Goal: Communication & Community: Answer question/provide support

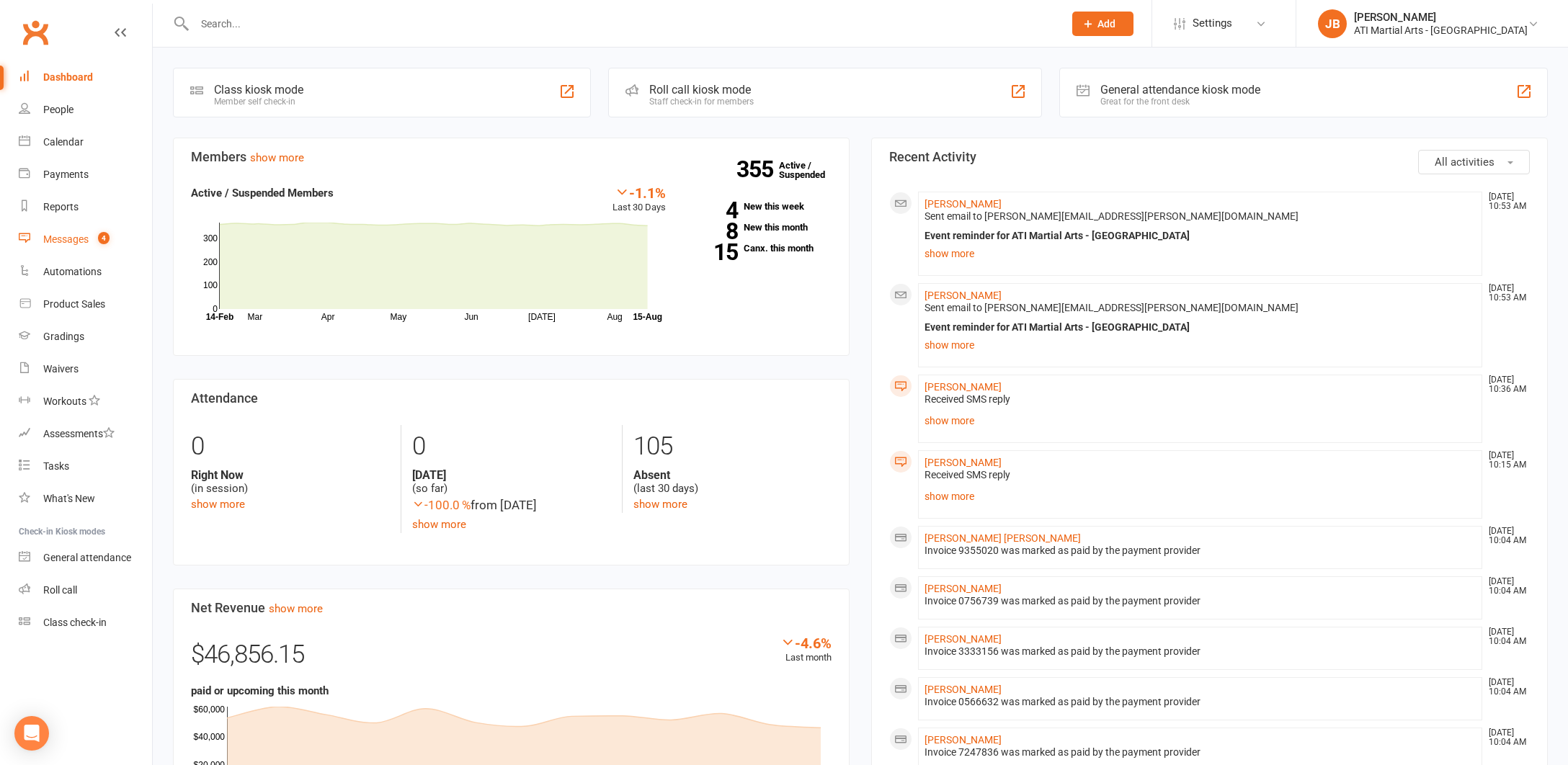
click at [73, 240] on div "Messages" at bounding box center [66, 239] width 45 height 12
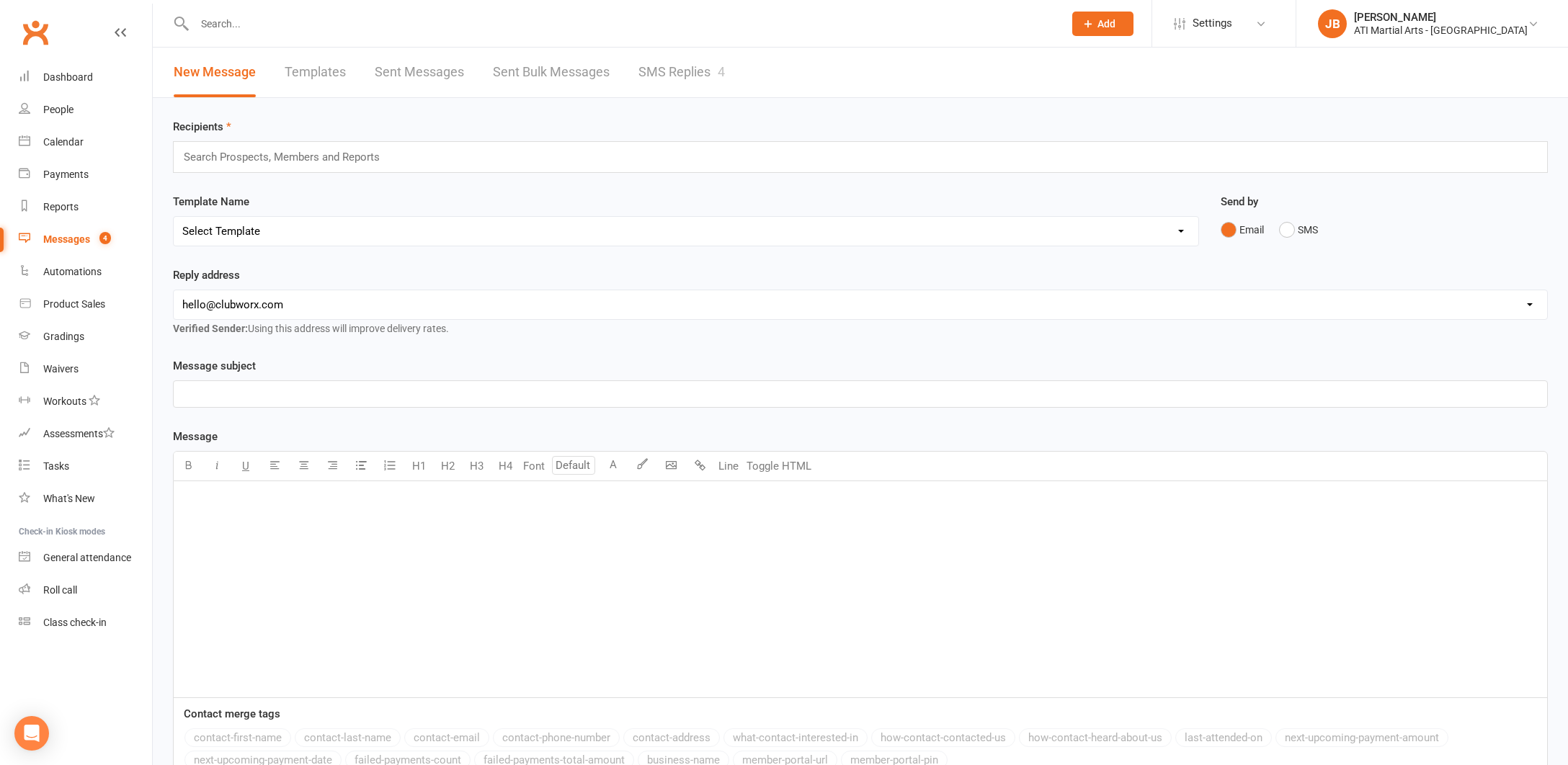
click at [665, 72] on link "SMS Replies 4" at bounding box center [681, 72] width 87 height 50
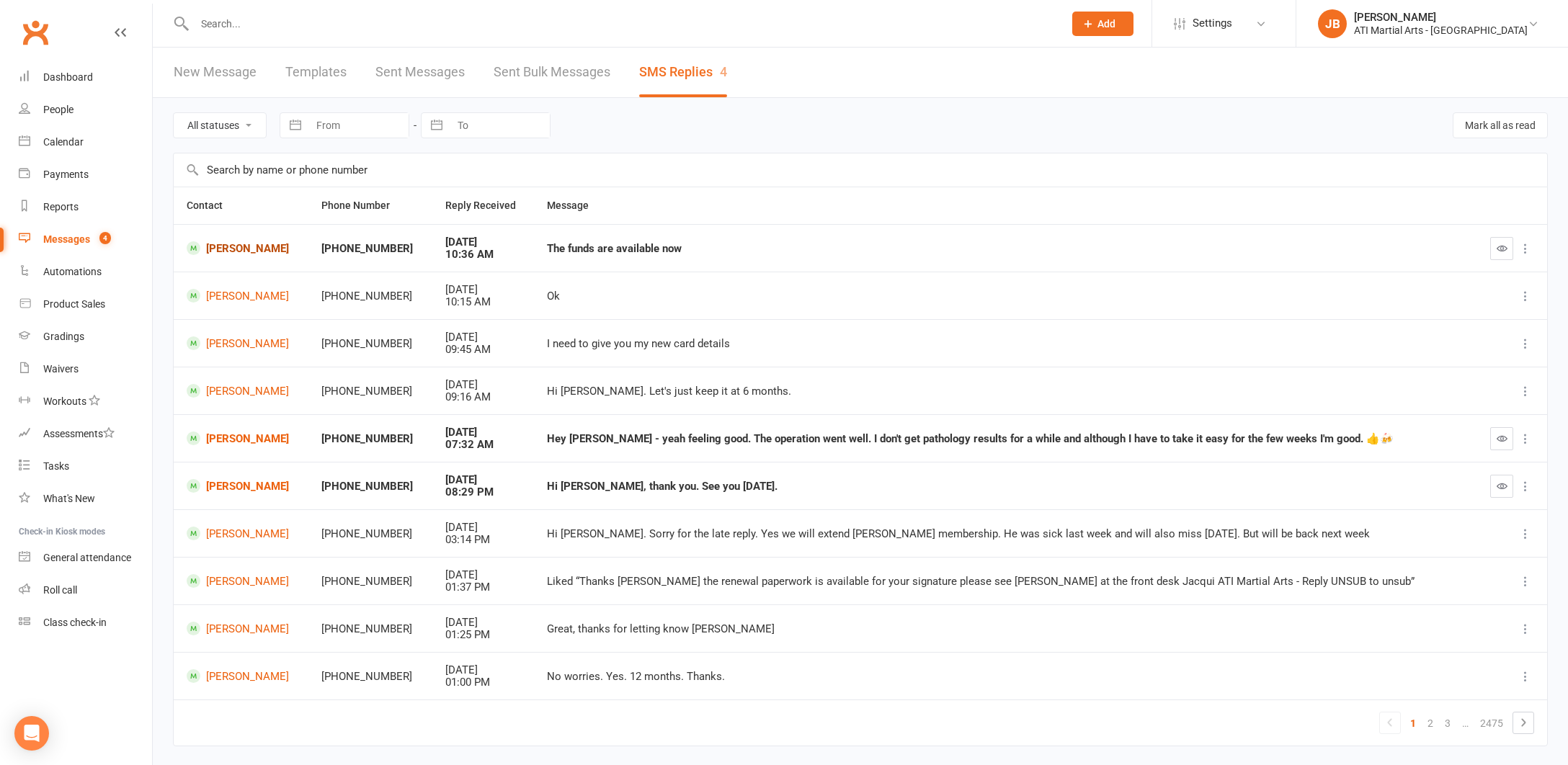
click at [248, 249] on link "[PERSON_NAME]" at bounding box center [241, 248] width 109 height 14
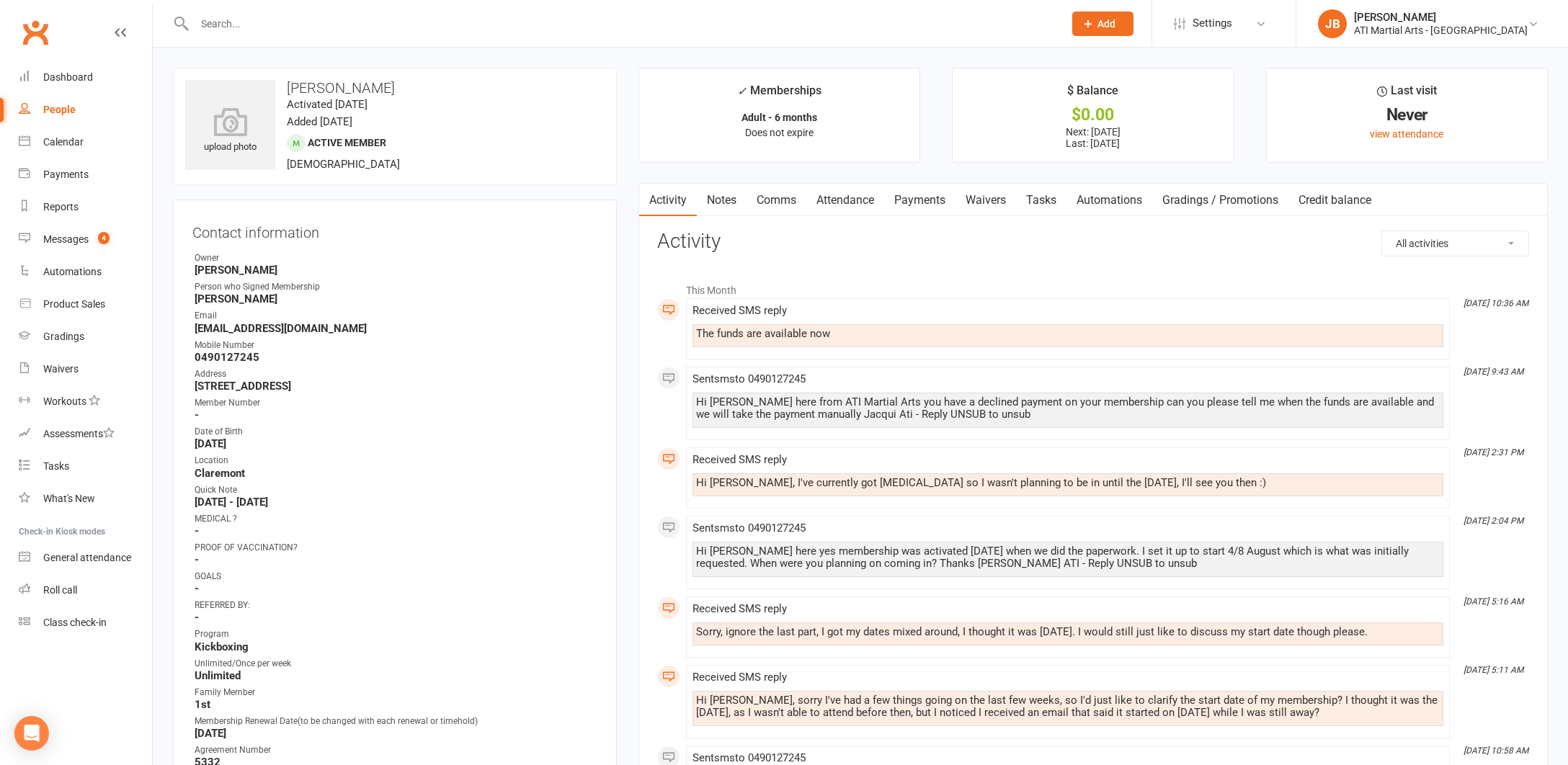
click at [778, 200] on link "Comms" at bounding box center [776, 201] width 60 height 33
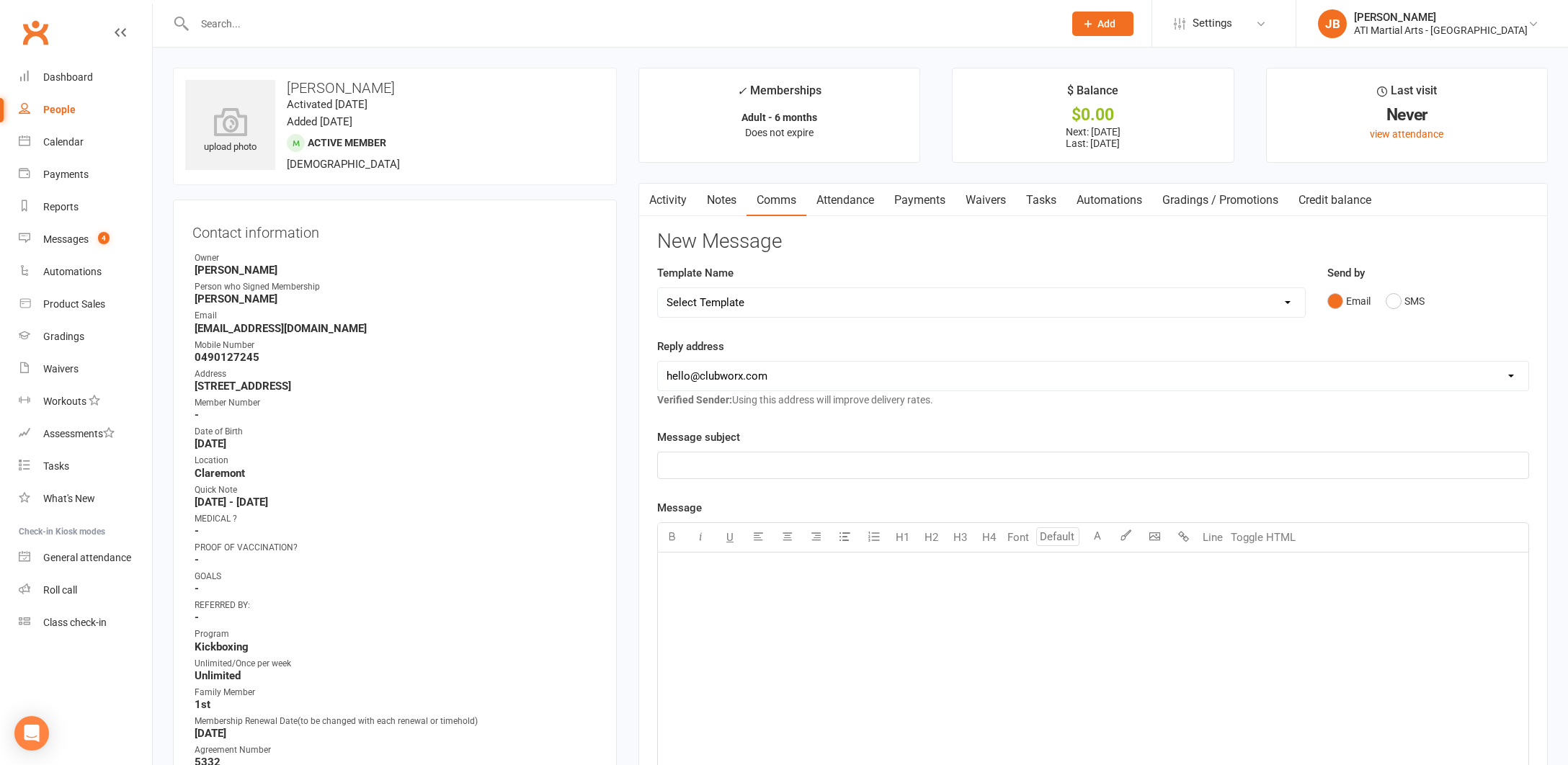
drag, startPoint x: 1395, startPoint y: 300, endPoint x: 1281, endPoint y: 323, distance: 116.3
click at [1394, 300] on button "SMS" at bounding box center [1405, 301] width 39 height 27
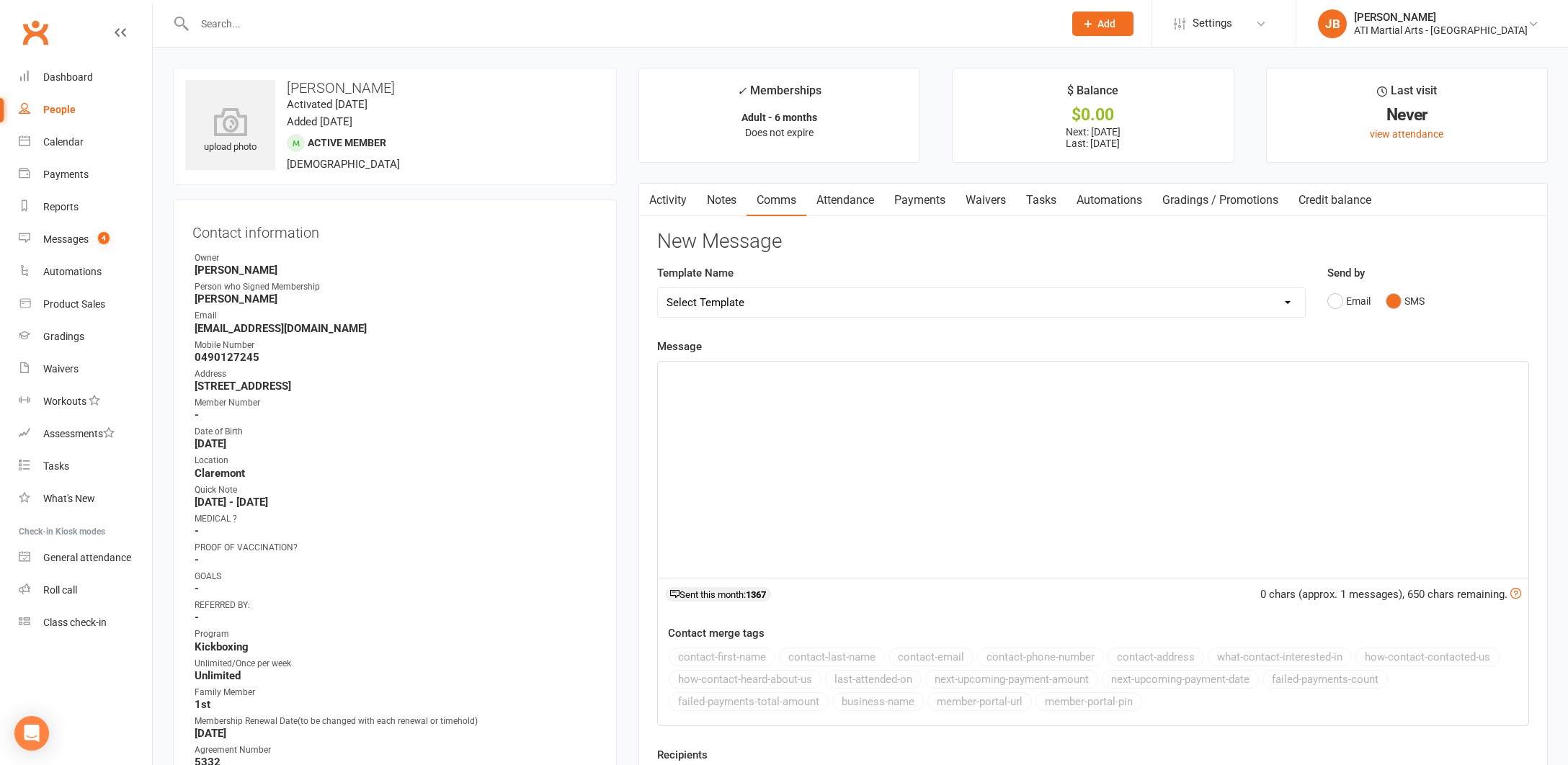
click at [833, 385] on div "﻿" at bounding box center [1093, 469] width 871 height 216
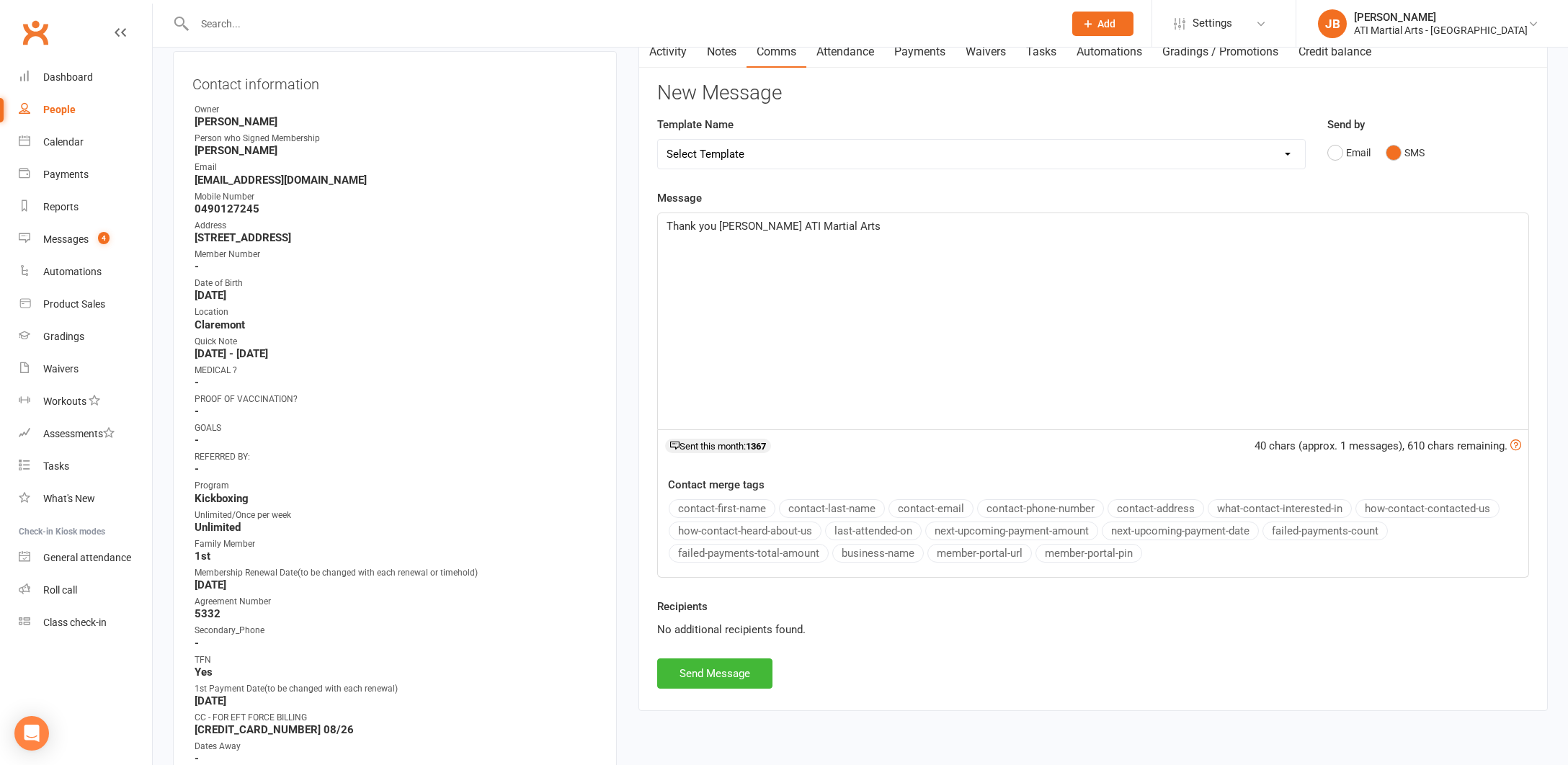
scroll to position [153, 0]
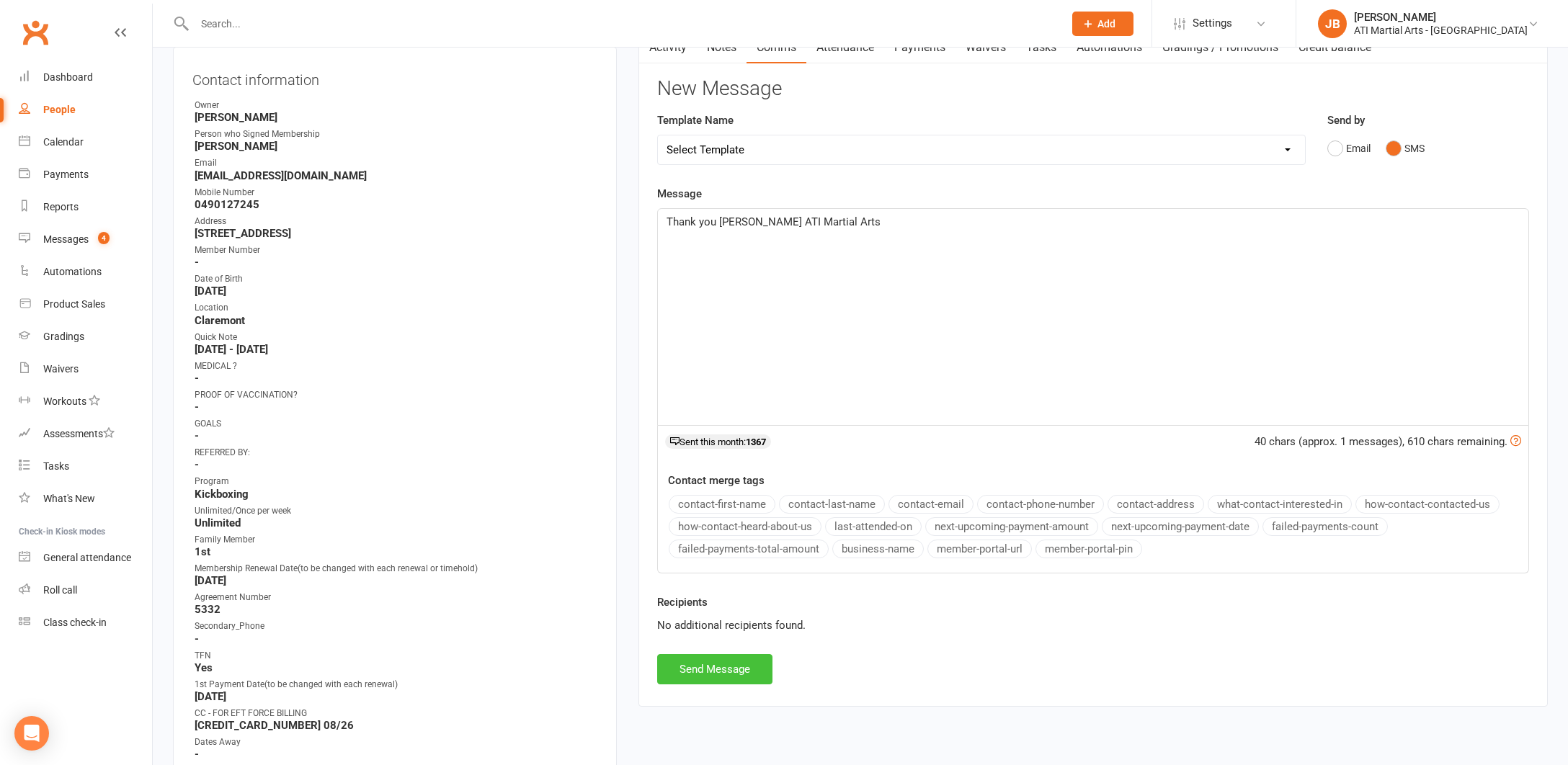
drag, startPoint x: 1144, startPoint y: 555, endPoint x: 757, endPoint y: 671, distance: 404.0
click at [757, 671] on button "Send Message" at bounding box center [715, 669] width 116 height 30
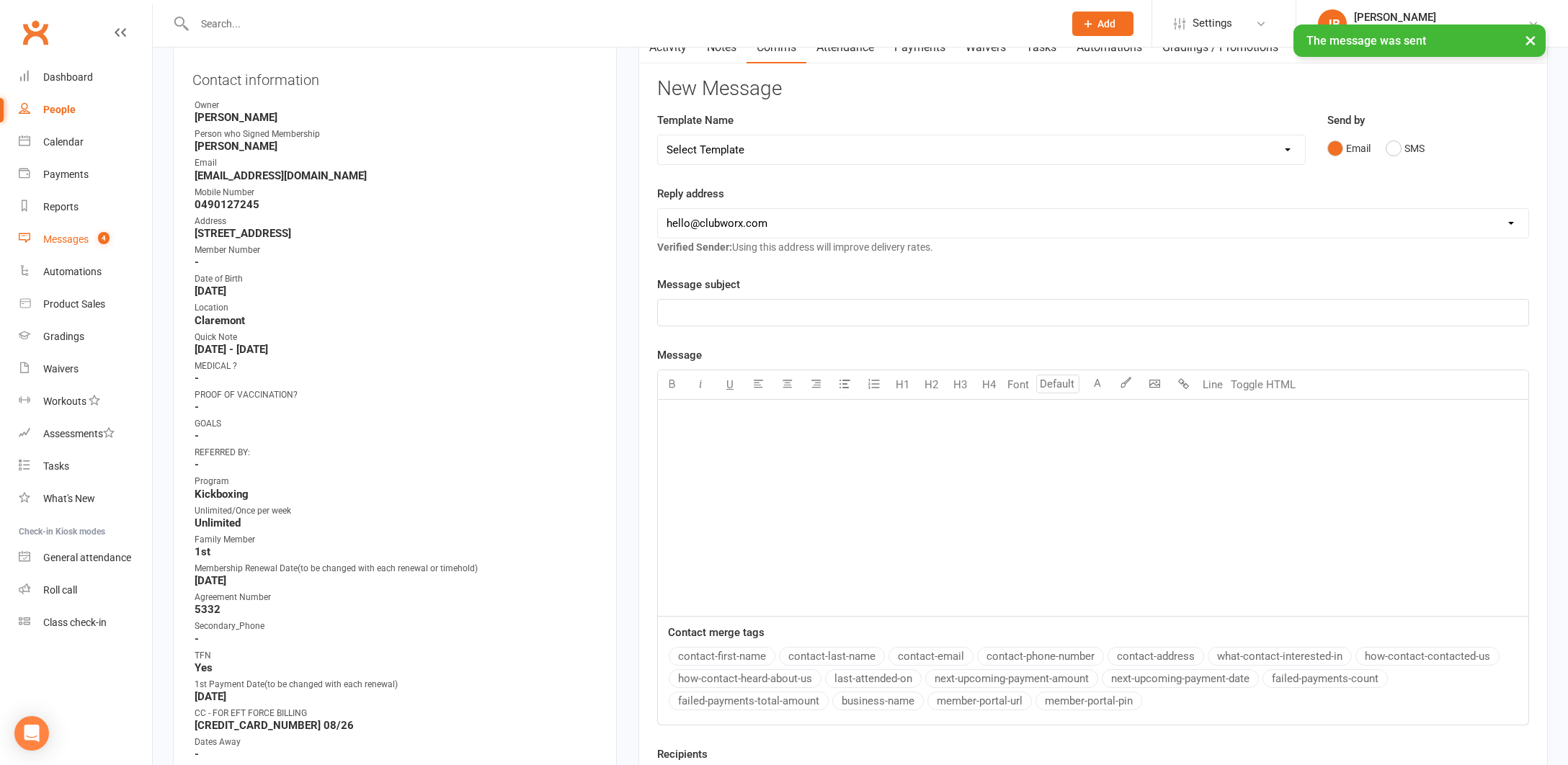
click at [62, 242] on div "Messages" at bounding box center [66, 239] width 45 height 12
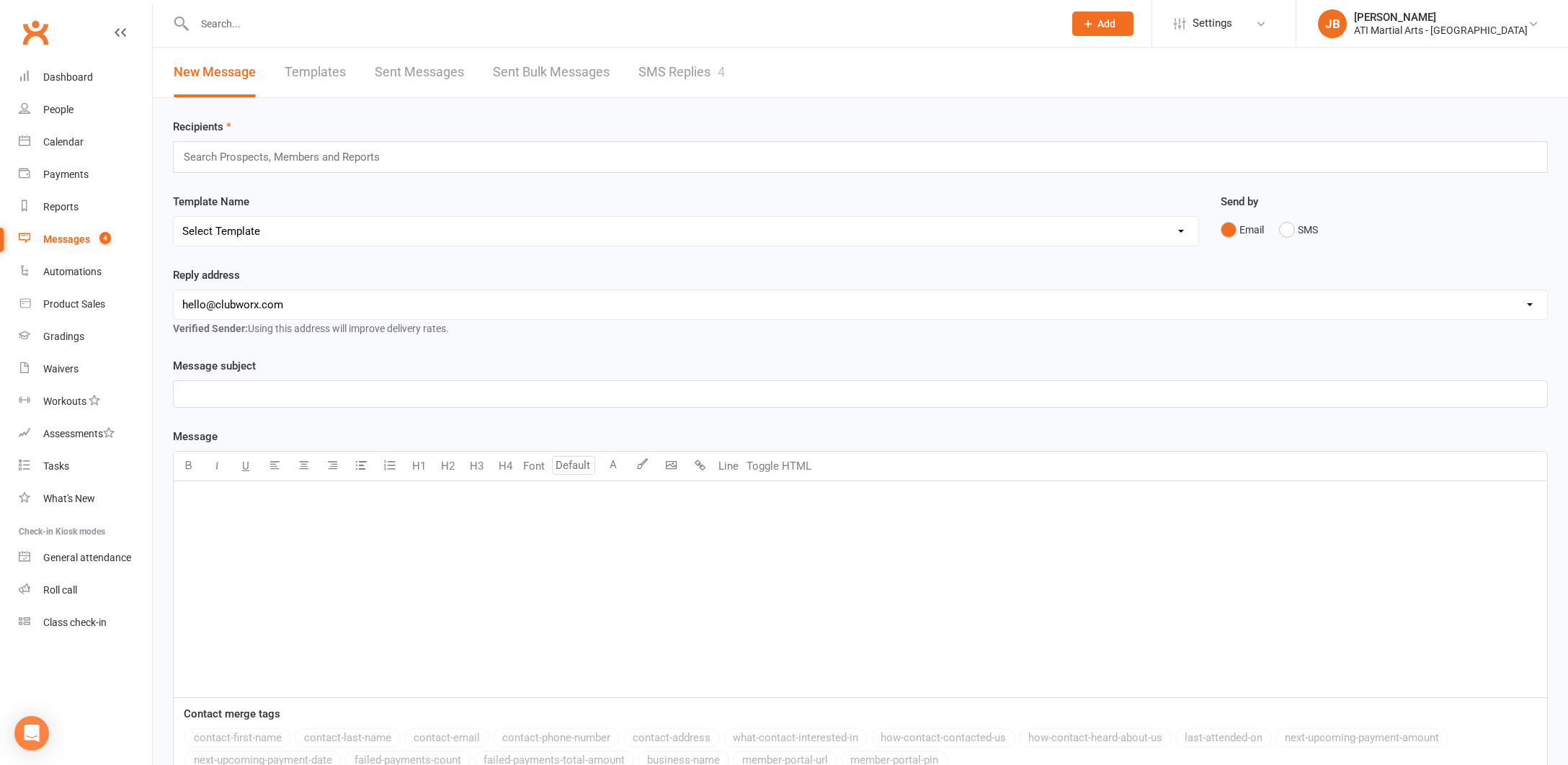
click at [659, 73] on link "SMS Replies 4" at bounding box center [681, 72] width 87 height 50
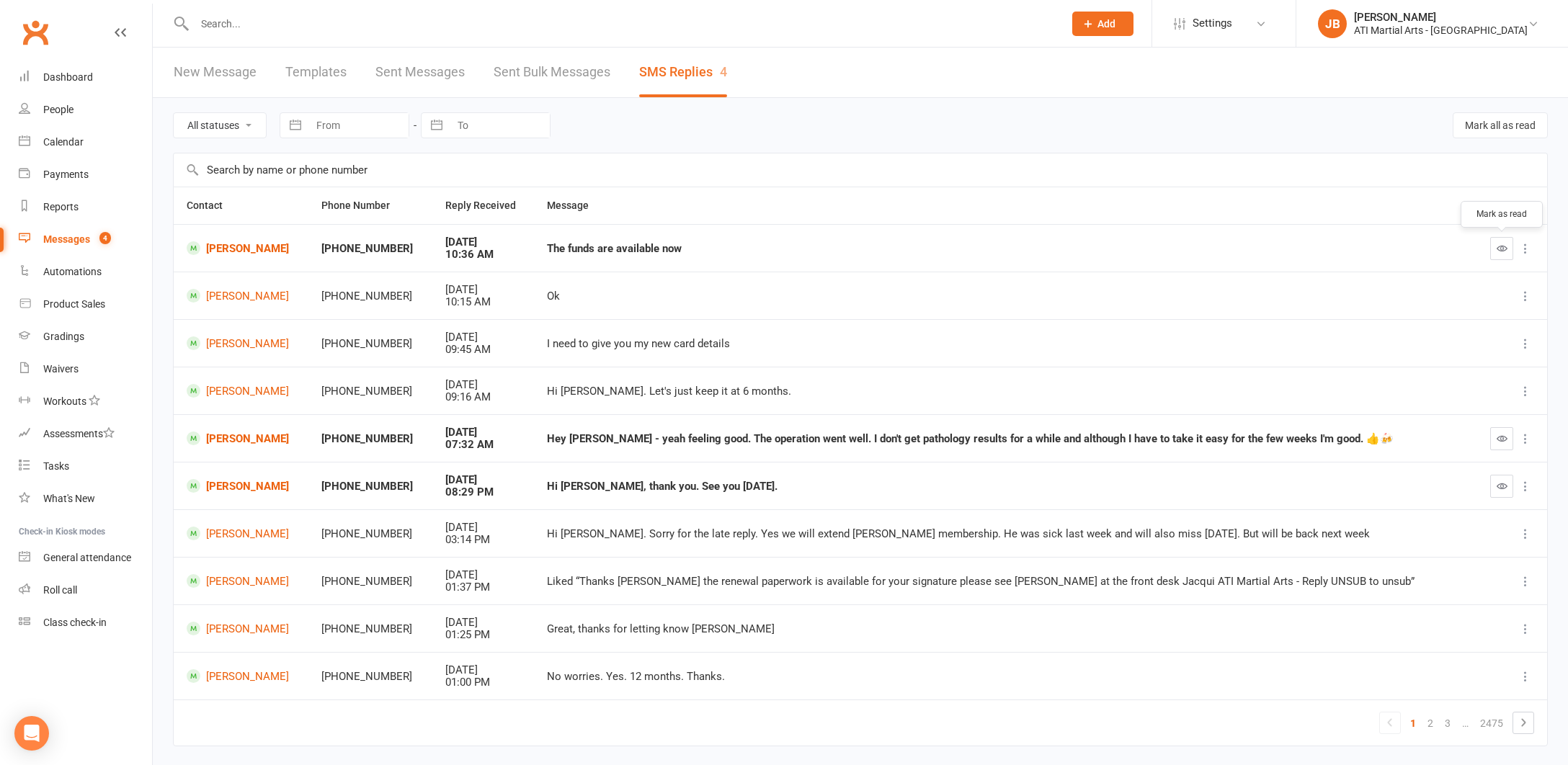
click at [1500, 251] on icon "button" at bounding box center [1502, 248] width 11 height 11
click at [32, 30] on link "Clubworx" at bounding box center [35, 32] width 36 height 36
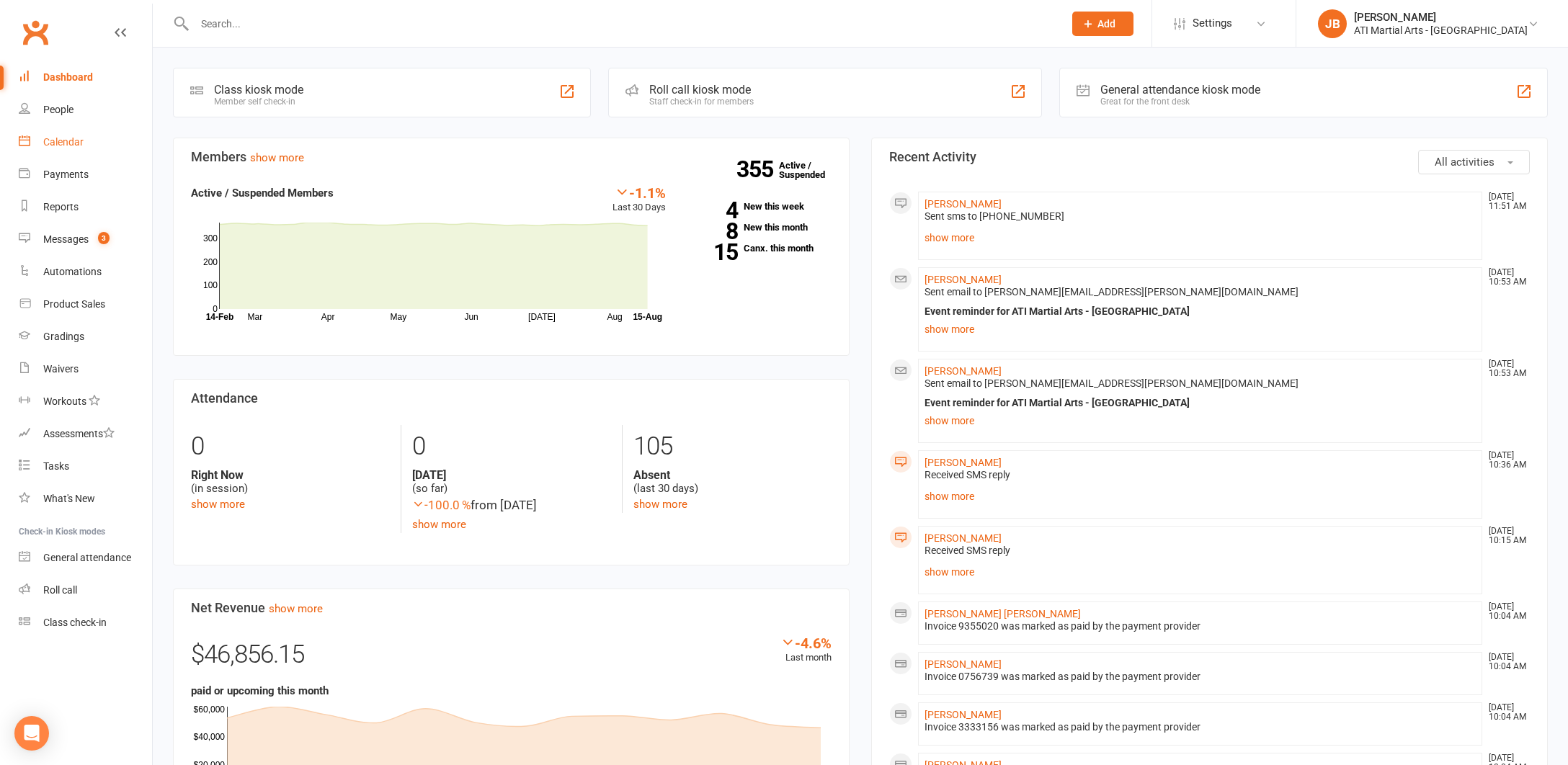
click at [56, 142] on div "Calendar" at bounding box center [64, 142] width 40 height 12
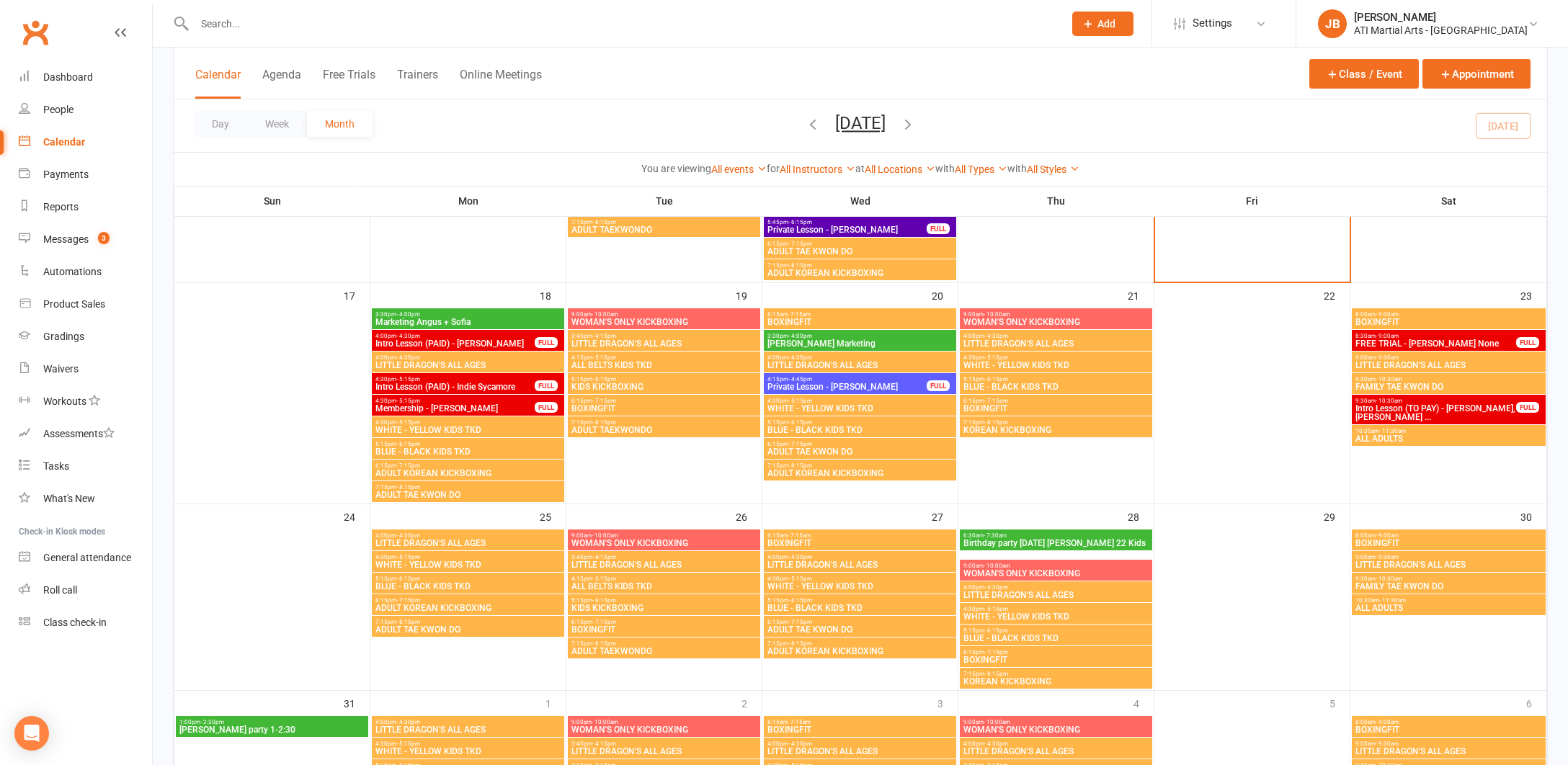
scroll to position [821, 0]
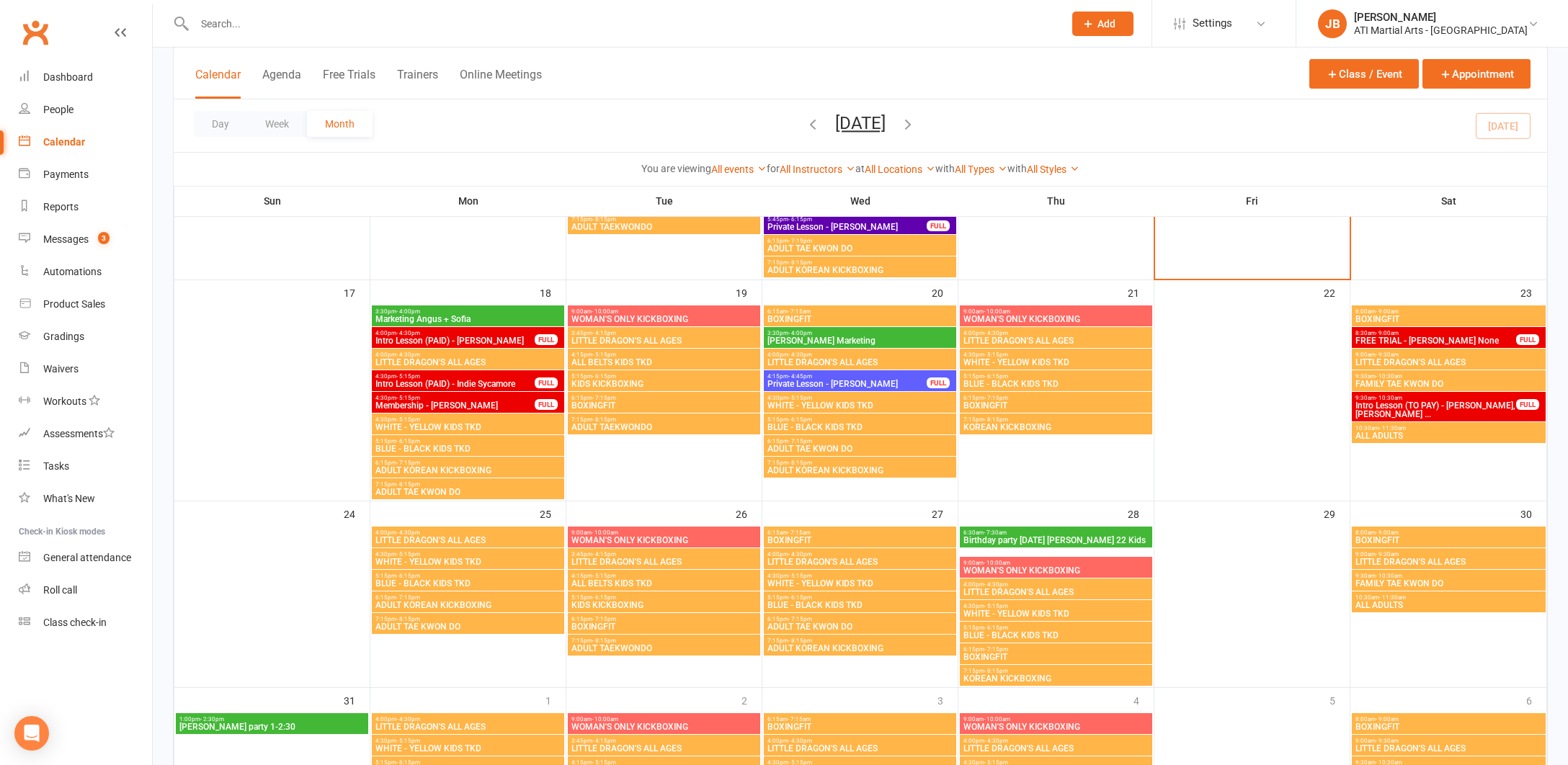
click at [35, 29] on link "Clubworx" at bounding box center [35, 32] width 36 height 36
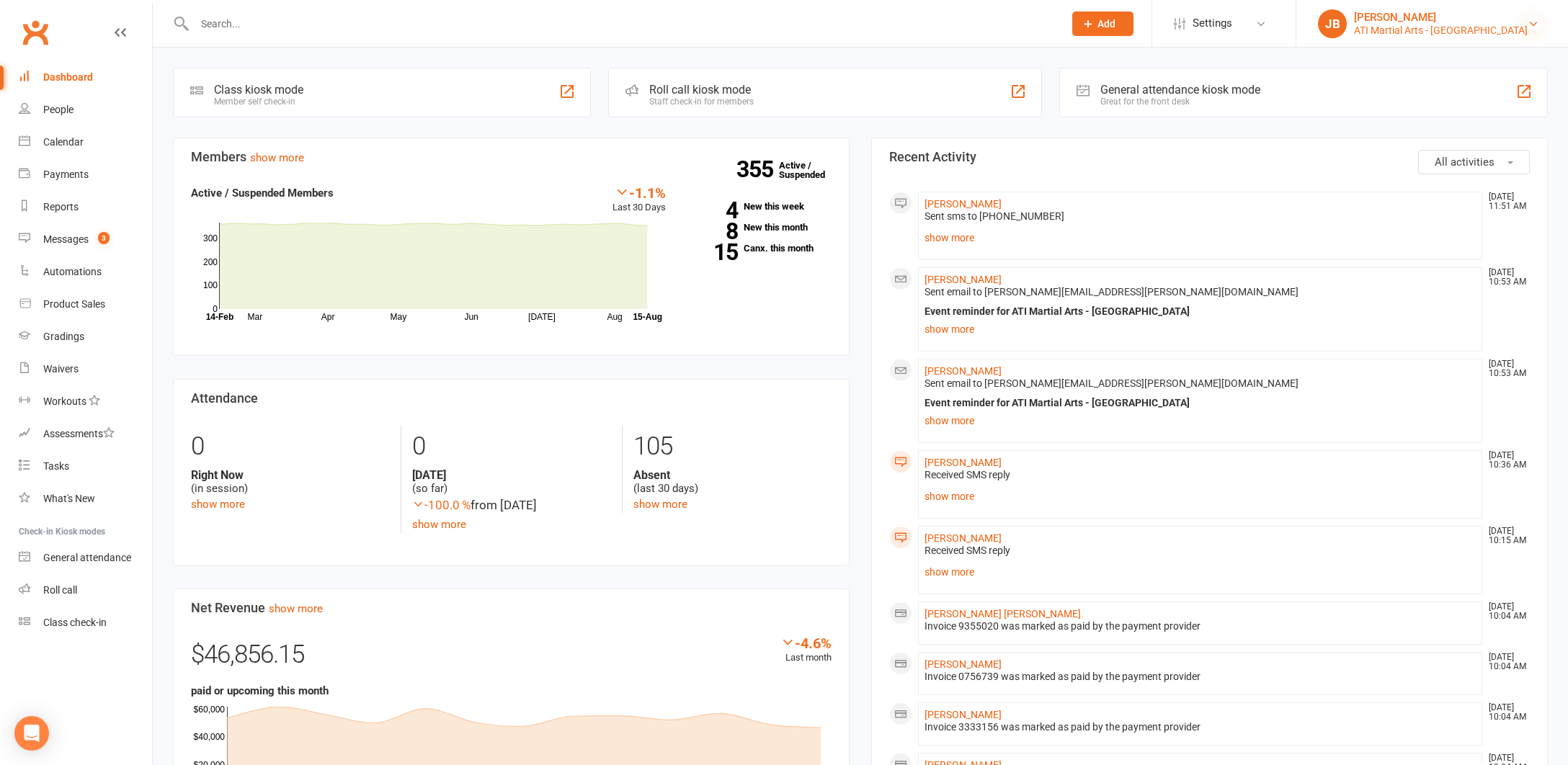
click at [1533, 26] on icon at bounding box center [1533, 24] width 12 height 12
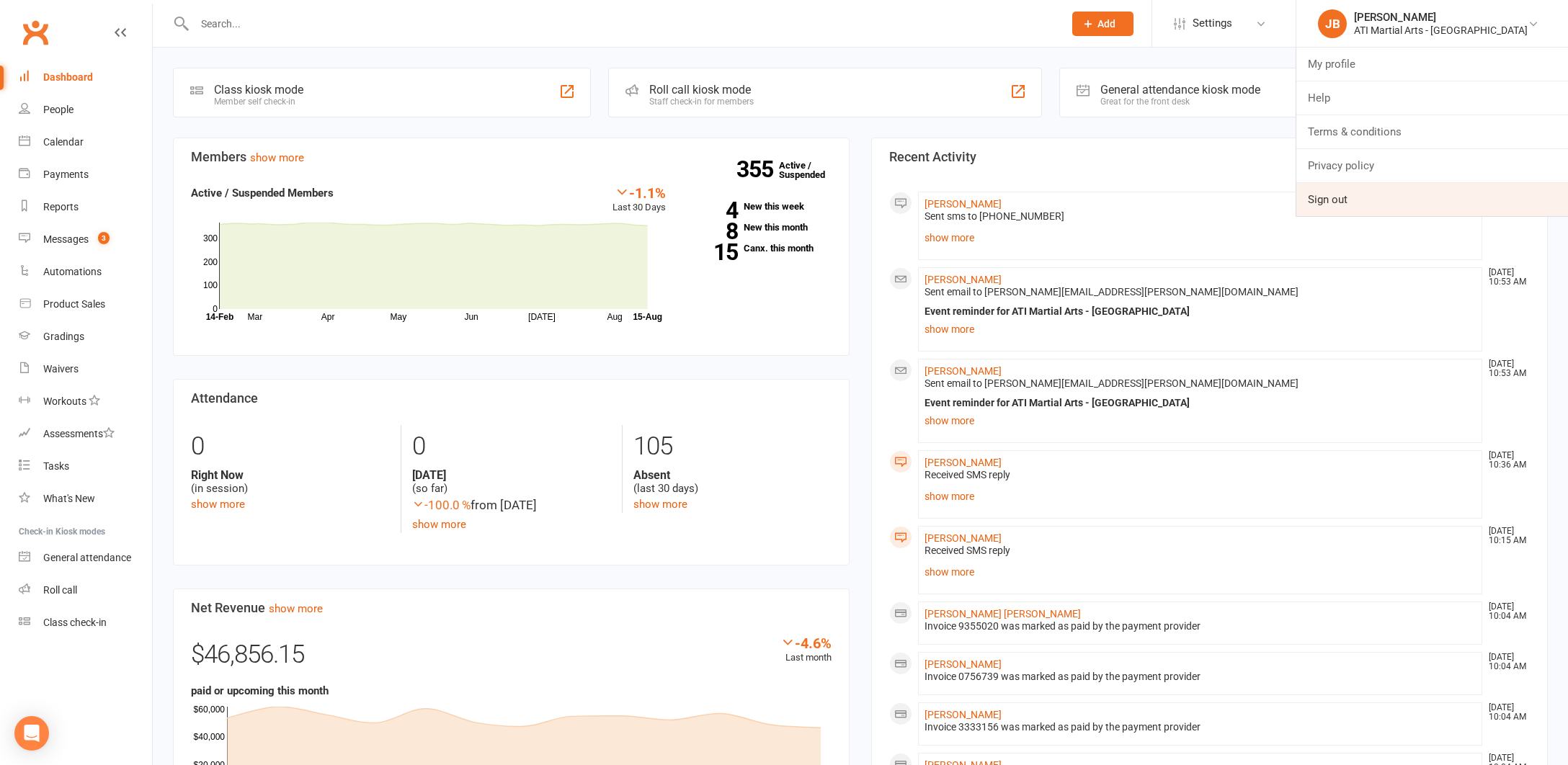
click at [1389, 201] on link "Sign out" at bounding box center [1432, 200] width 271 height 33
